Goal: Information Seeking & Learning: Learn about a topic

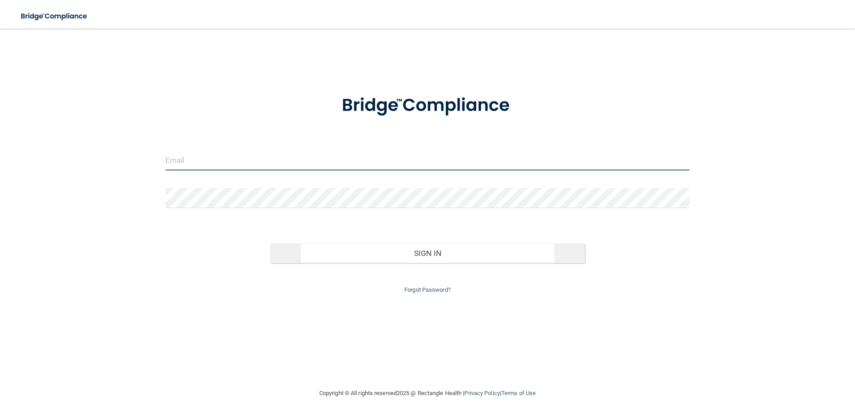
type input "[EMAIL_ADDRESS][PERSON_NAME][DOMAIN_NAME]"
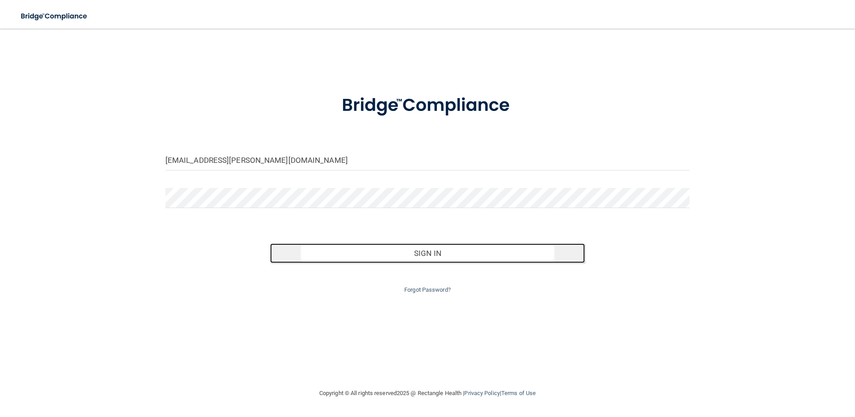
click at [394, 252] on button "Sign In" at bounding box center [427, 253] width 315 height 20
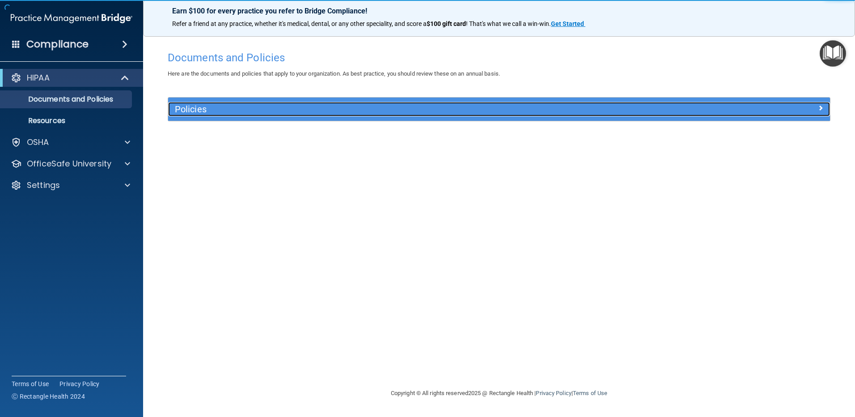
click at [210, 115] on div "Policies" at bounding box center [416, 109] width 496 height 14
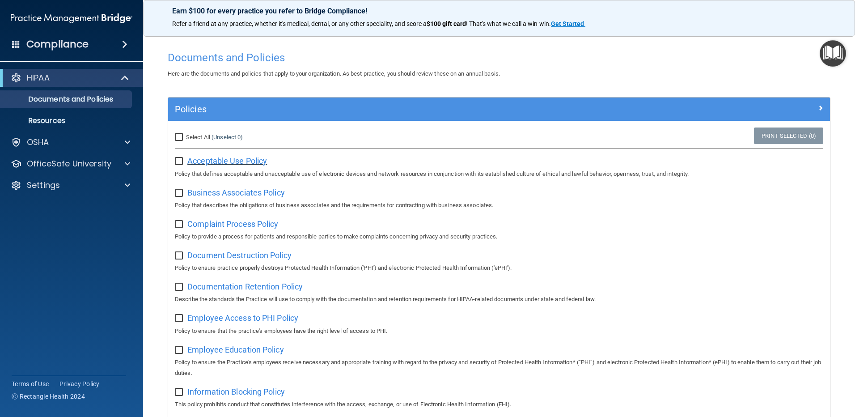
click at [214, 159] on span "Acceptable Use Policy" at bounding box center [227, 160] width 80 height 9
click at [179, 161] on input "checkbox" at bounding box center [180, 161] width 10 height 7
checkbox input "true"
click at [49, 119] on p "Resources" at bounding box center [67, 120] width 122 height 9
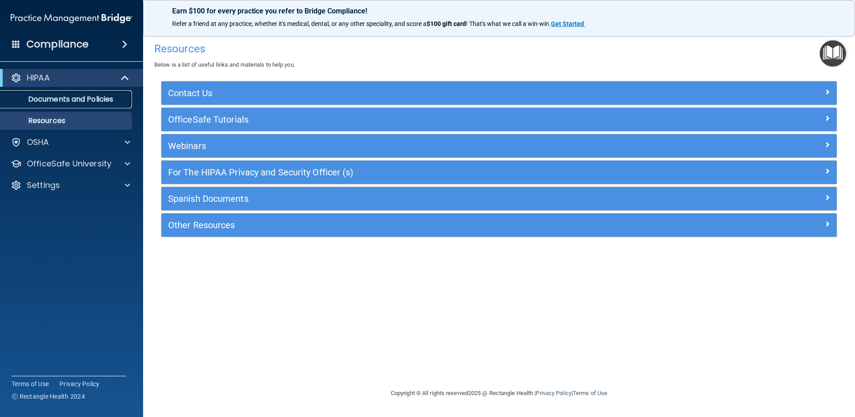
click at [49, 98] on p "Documents and Policies" at bounding box center [67, 99] width 122 height 9
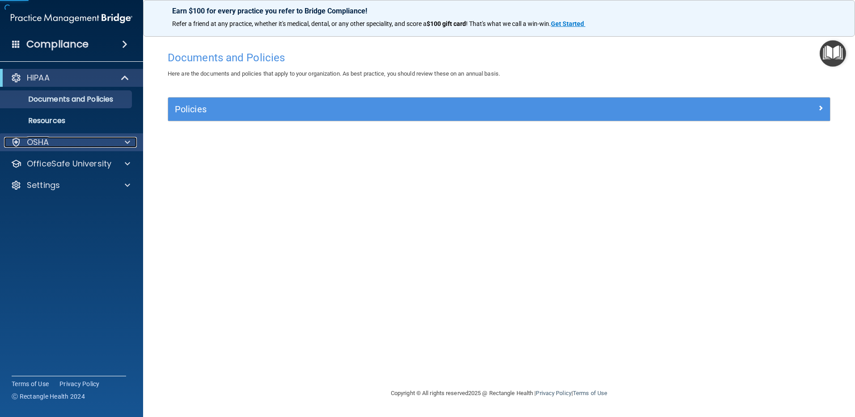
click at [38, 141] on p "OSHA" at bounding box center [38, 142] width 22 height 11
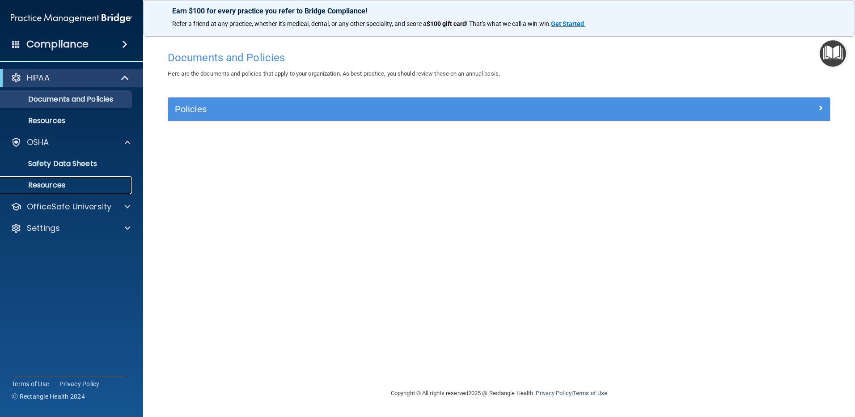
click at [40, 181] on p "Resources" at bounding box center [67, 185] width 122 height 9
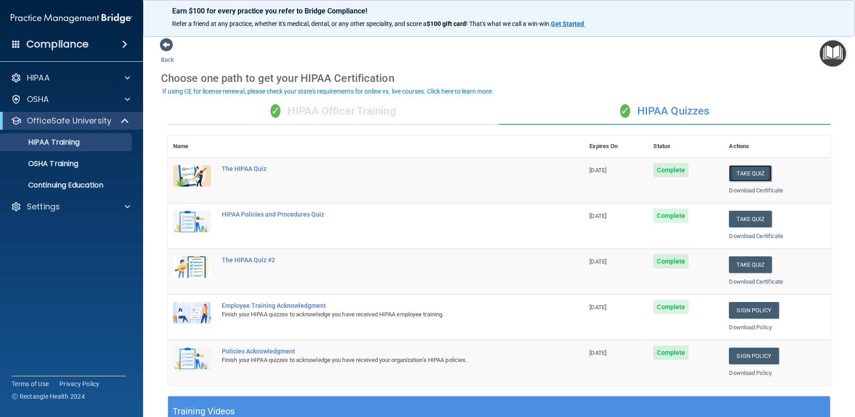
click at [733, 173] on button "Take Quiz" at bounding box center [750, 173] width 43 height 17
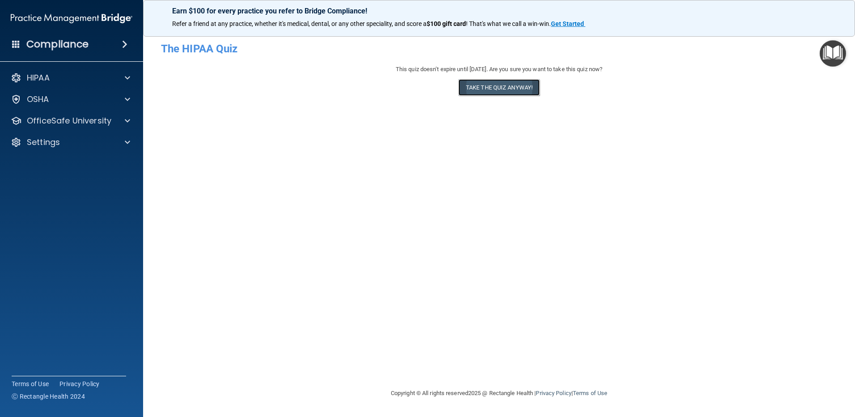
click at [511, 84] on button "Take the quiz anyway!" at bounding box center [498, 87] width 81 height 17
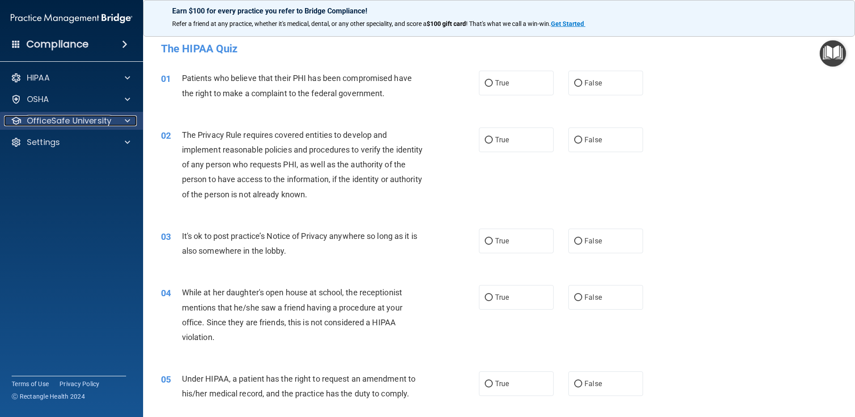
click at [42, 121] on p "OfficeSafe University" at bounding box center [69, 120] width 85 height 11
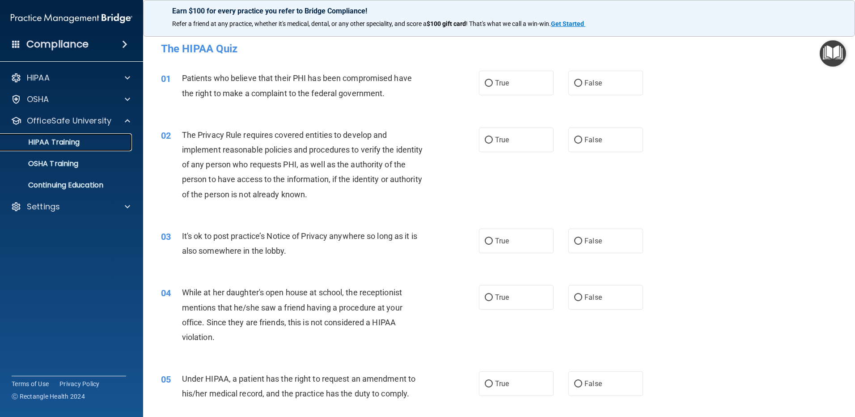
click at [65, 143] on p "HIPAA Training" at bounding box center [43, 142] width 74 height 9
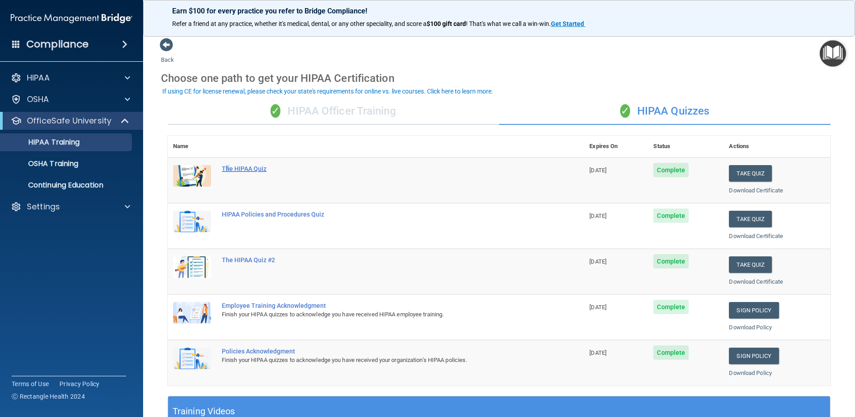
click at [228, 169] on div "The HIPAA Quiz" at bounding box center [381, 168] width 318 height 7
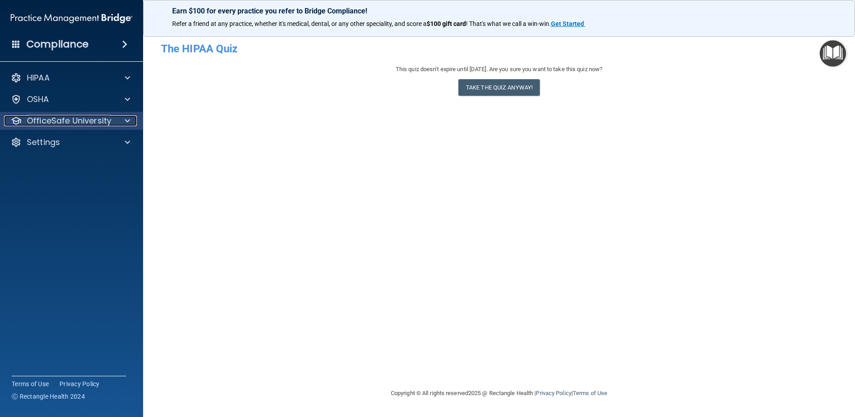
click at [91, 120] on p "OfficeSafe University" at bounding box center [69, 120] width 85 height 11
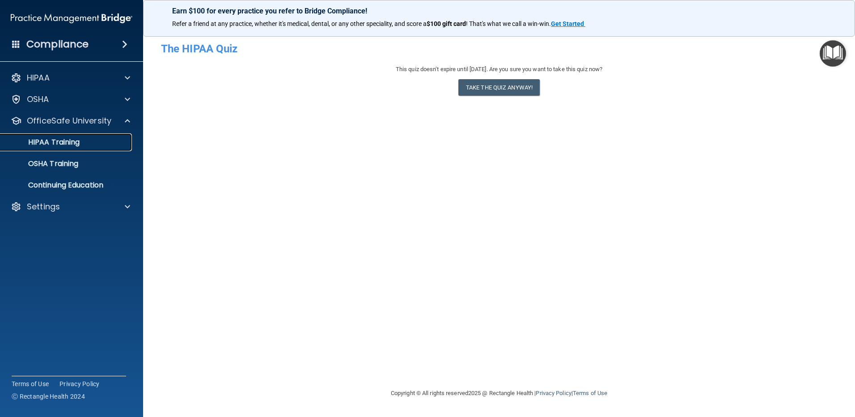
click at [73, 138] on p "HIPAA Training" at bounding box center [43, 142] width 74 height 9
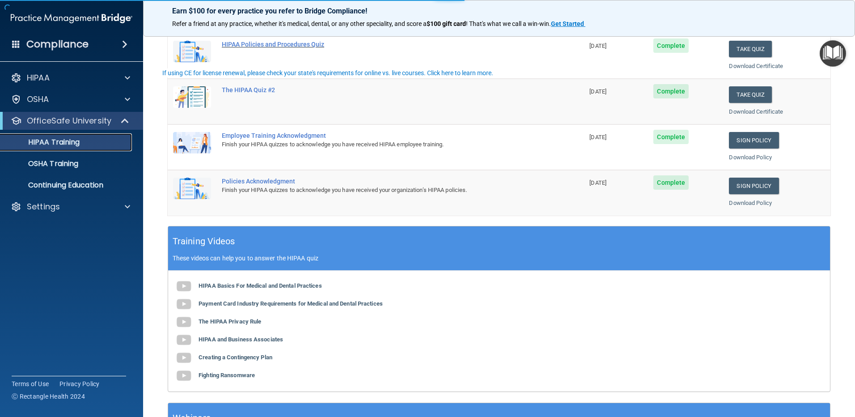
scroll to position [224, 0]
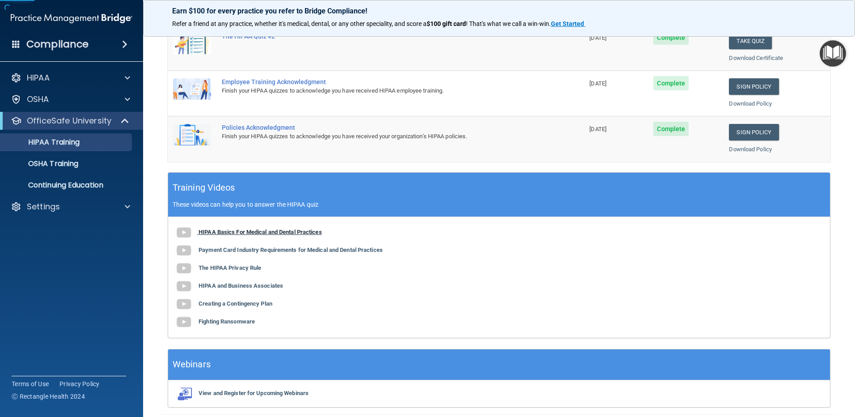
click at [227, 232] on b "HIPAA Basics For Medical and Dental Practices" at bounding box center [260, 232] width 123 height 7
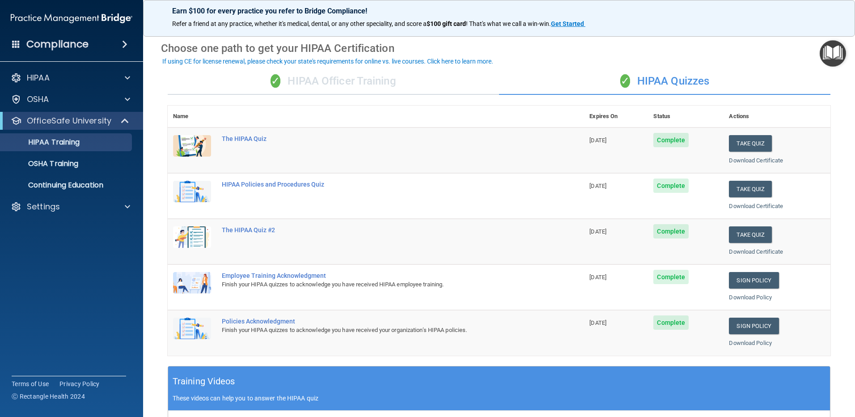
scroll to position [0, 0]
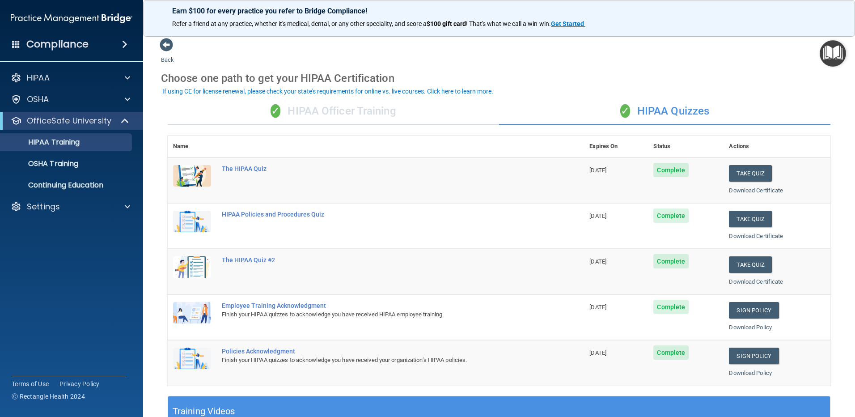
click at [308, 117] on div "✓ HIPAA Officer Training" at bounding box center [333, 111] width 331 height 27
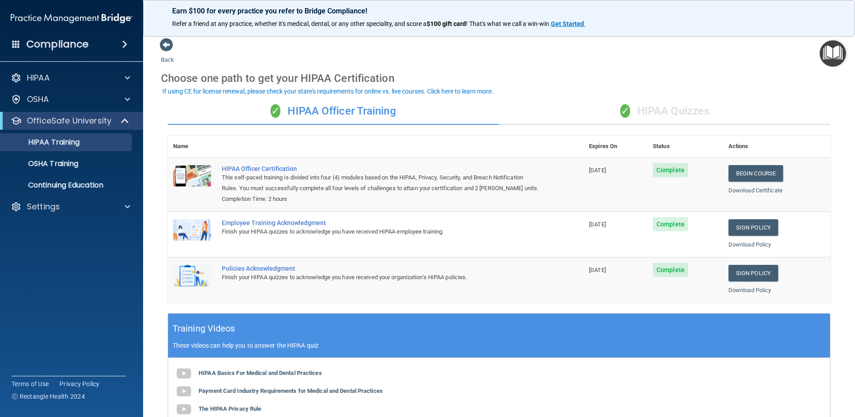
click at [648, 109] on div "✓ HIPAA Quizzes" at bounding box center [664, 111] width 331 height 27
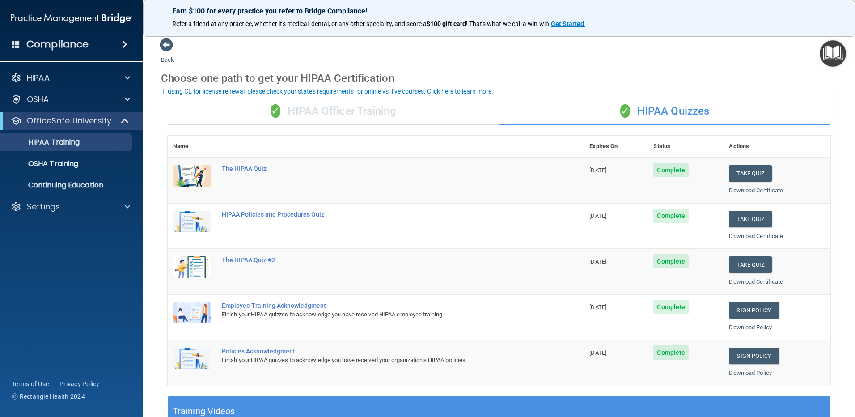
click at [331, 112] on div "✓ HIPAA Officer Training" at bounding box center [333, 111] width 331 height 27
